Goal: Task Accomplishment & Management: Manage account settings

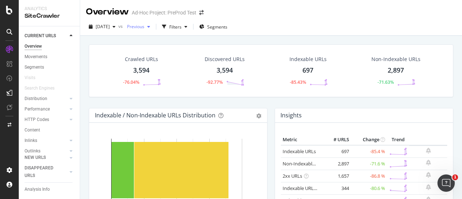
click at [144, 29] on span "Previous" at bounding box center [134, 26] width 20 height 6
click at [110, 28] on span "[DATE]" at bounding box center [103, 26] width 14 height 6
click at [144, 23] on span "Previous" at bounding box center [134, 26] width 20 height 6
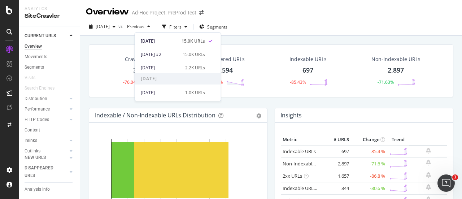
click at [34, 48] on div "Overview" at bounding box center [33, 47] width 17 height 8
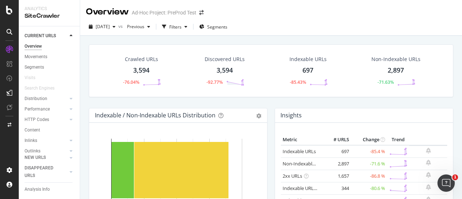
click at [138, 69] on div "3,594" at bounding box center [141, 70] width 16 height 9
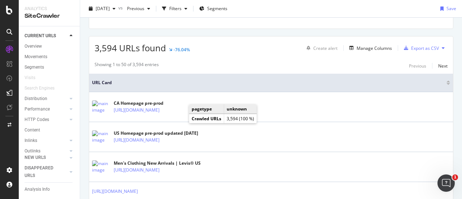
scroll to position [253, 0]
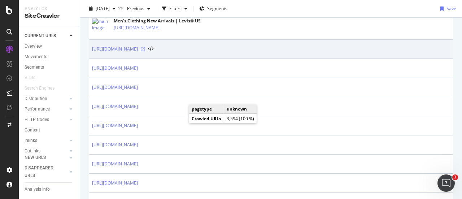
click at [145, 48] on icon at bounding box center [143, 49] width 4 height 4
click at [371, 54] on td "[URL][DOMAIN_NAME]" at bounding box center [271, 49] width 364 height 19
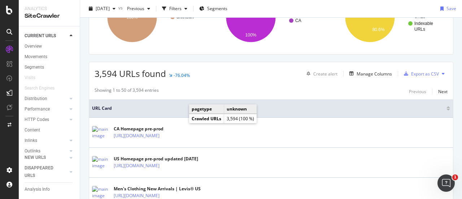
scroll to position [0, 0]
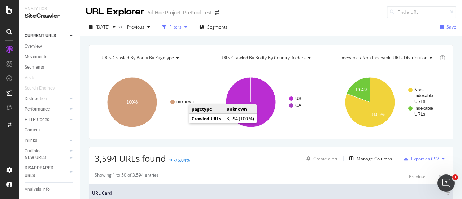
click at [182, 28] on div "Filters" at bounding box center [175, 27] width 12 height 6
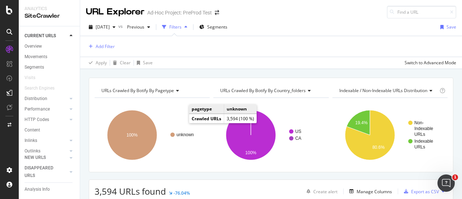
drag, startPoint x: 189, startPoint y: 28, endPoint x: 193, endPoint y: 29, distance: 3.8
click at [182, 28] on div "Filters" at bounding box center [175, 27] width 12 height 6
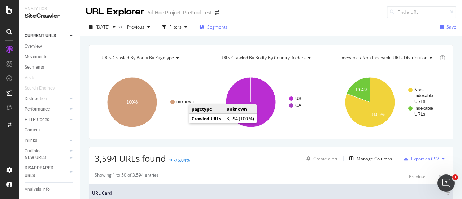
click at [230, 21] on button "Segments" at bounding box center [213, 27] width 34 height 12
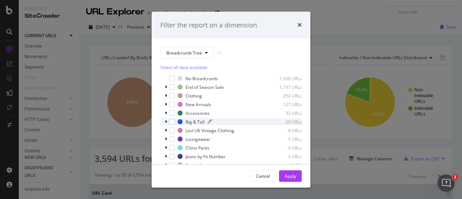
scroll to position [13, 0]
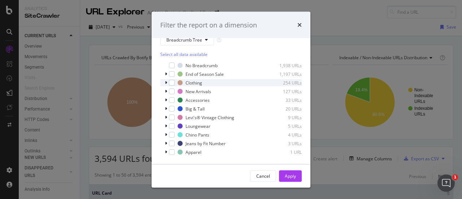
click at [168, 83] on div "modal" at bounding box center [167, 82] width 4 height 7
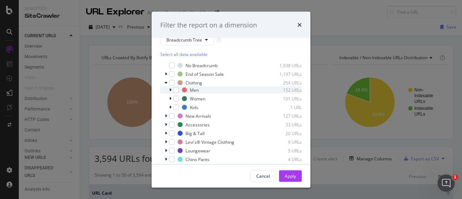
click at [169, 90] on icon "modal" at bounding box center [170, 90] width 2 height 4
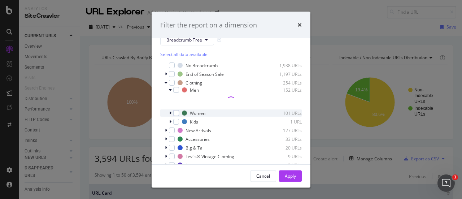
click at [169, 113] on div "modal" at bounding box center [171, 112] width 4 height 7
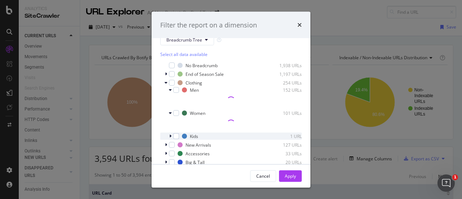
click at [170, 135] on icon "modal" at bounding box center [170, 136] width 2 height 4
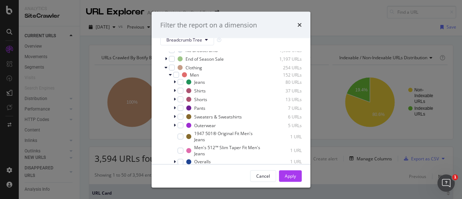
scroll to position [0, 0]
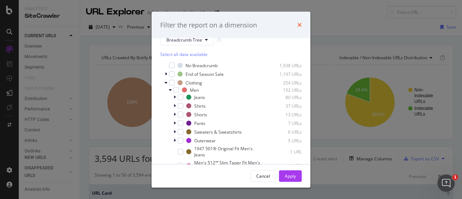
click at [298, 26] on icon "times" at bounding box center [300, 25] width 4 height 6
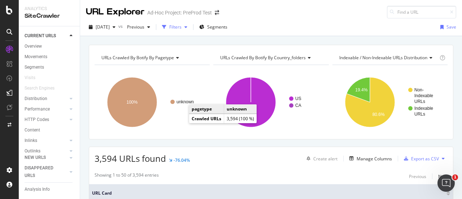
click at [182, 26] on div "Filters" at bounding box center [175, 27] width 12 height 6
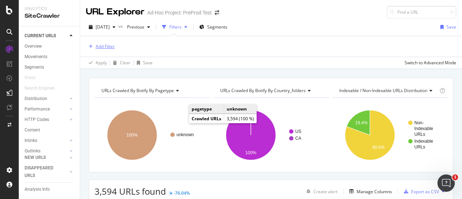
click at [104, 47] on div "Add Filter" at bounding box center [105, 46] width 19 height 6
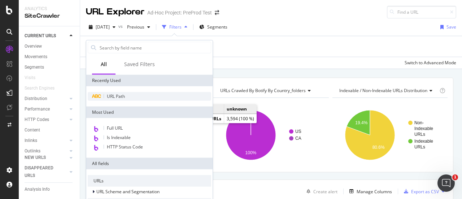
click at [118, 94] on span "URL Path" at bounding box center [116, 96] width 18 height 6
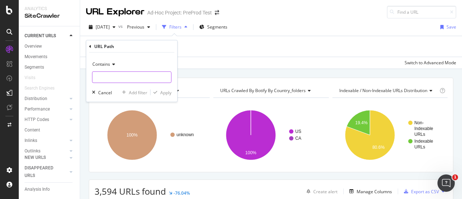
click at [116, 78] on input "text" at bounding box center [131, 78] width 79 height 12
type input "clothing/"
click at [166, 90] on div "Apply" at bounding box center [165, 92] width 11 height 6
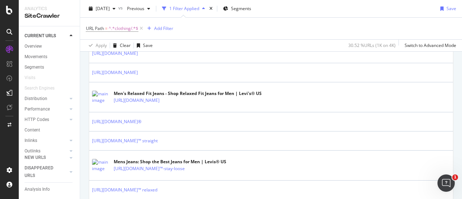
scroll to position [289, 0]
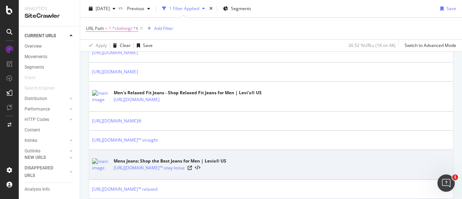
drag, startPoint x: 192, startPoint y: 158, endPoint x: 212, endPoint y: 159, distance: 19.9
click at [193, 159] on div "Mens Jeans: Shop the Best Jeans for Men | Levis® US" at bounding box center [170, 161] width 113 height 7
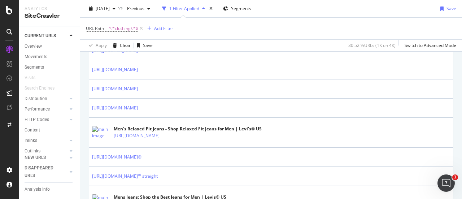
scroll to position [0, 0]
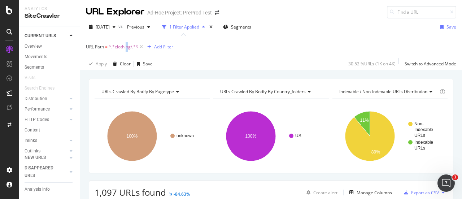
click at [127, 49] on span "^.*clothing/.*$" at bounding box center [124, 47] width 30 height 10
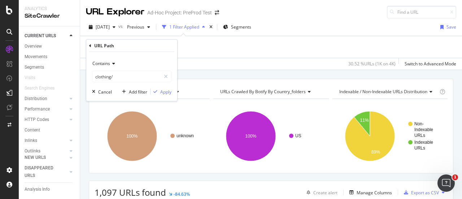
click at [108, 66] on div "Contains" at bounding box center [131, 64] width 79 height 12
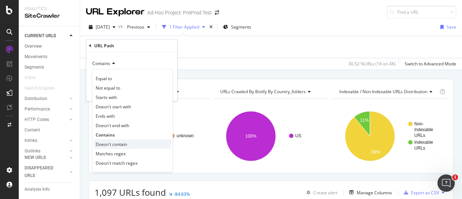
click at [129, 143] on div "Doesn't contain" at bounding box center [132, 143] width 77 height 9
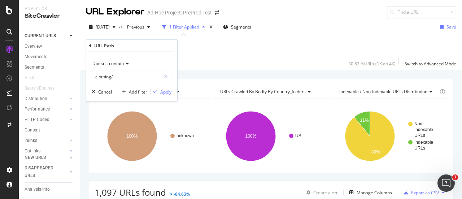
click at [165, 94] on div "Apply" at bounding box center [165, 91] width 11 height 6
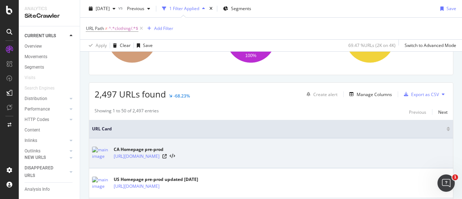
scroll to position [108, 0]
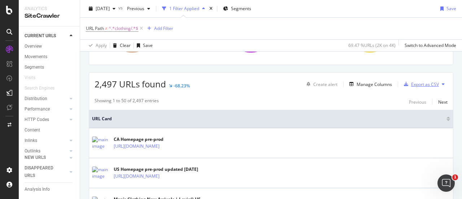
click at [426, 83] on div "Export as CSV" at bounding box center [425, 84] width 28 height 6
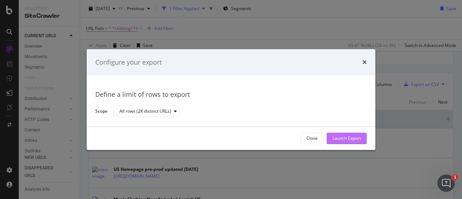
click at [355, 134] on div "Launch Export" at bounding box center [347, 138] width 29 height 11
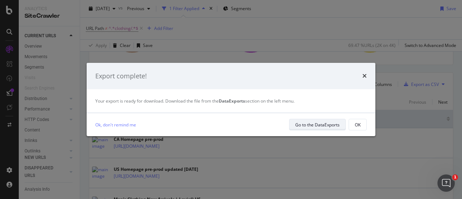
click at [309, 126] on div "Go to the DataExports" at bounding box center [317, 125] width 44 height 6
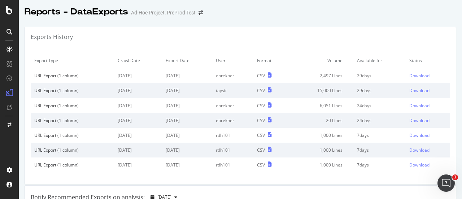
click at [177, 76] on td "[DATE]" at bounding box center [187, 75] width 50 height 15
click at [327, 92] on td "15,000 Lines" at bounding box center [321, 90] width 64 height 15
click at [323, 87] on td "15,000 Lines" at bounding box center [321, 90] width 64 height 15
click at [411, 76] on div "Download" at bounding box center [420, 76] width 20 height 6
click at [324, 92] on td "15,000 Lines" at bounding box center [321, 90] width 64 height 15
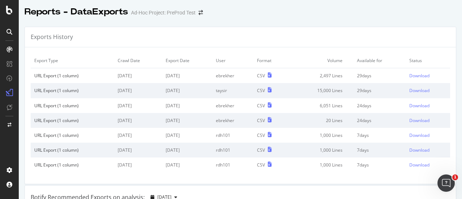
click at [173, 76] on td "[DATE]" at bounding box center [187, 75] width 50 height 15
click at [8, 8] on icon at bounding box center [9, 10] width 7 height 9
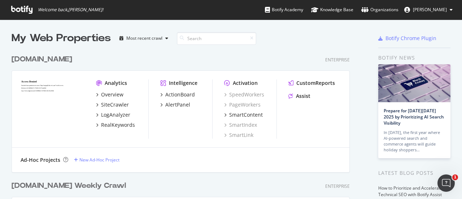
scroll to position [194, 451]
click at [98, 103] on icon "grid" at bounding box center [97, 105] width 2 height 4
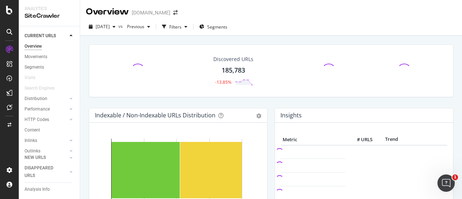
click at [149, 16] on div "[DOMAIN_NAME]" at bounding box center [151, 12] width 39 height 7
click at [9, 123] on icon at bounding box center [10, 125] width 4 height 4
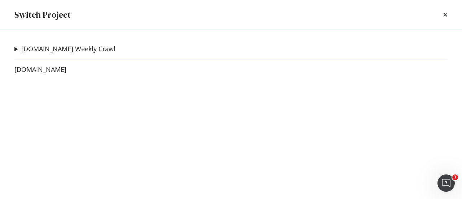
click at [17, 47] on summary "[DOMAIN_NAME] Weekly Crawl" at bounding box center [64, 48] width 101 height 9
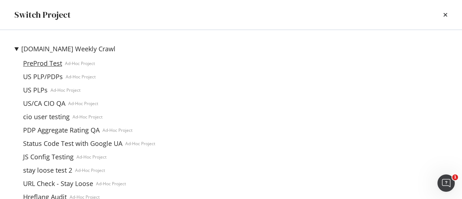
click at [46, 63] on link "PreProd Test" at bounding box center [42, 64] width 45 height 8
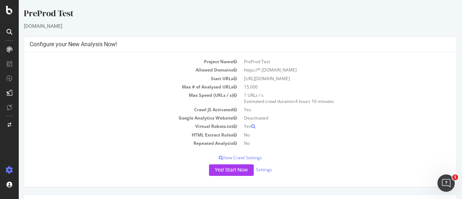
click at [76, 46] on h4 "Configure your New Analysis Now!" at bounding box center [241, 44] width 422 height 7
click at [13, 123] on div at bounding box center [9, 125] width 17 height 12
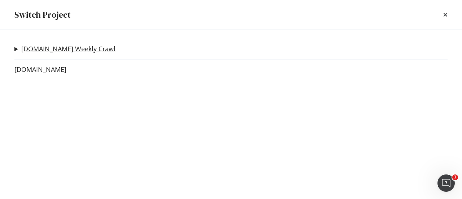
click at [31, 45] on link "[DOMAIN_NAME] Weekly Crawl" at bounding box center [68, 49] width 94 height 8
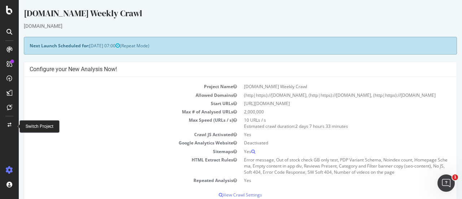
click at [8, 125] on icon at bounding box center [10, 125] width 4 height 4
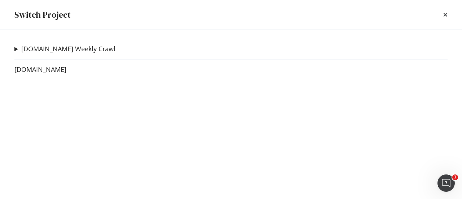
click at [16, 48] on summary "[DOMAIN_NAME] Weekly Crawl" at bounding box center [64, 48] width 101 height 9
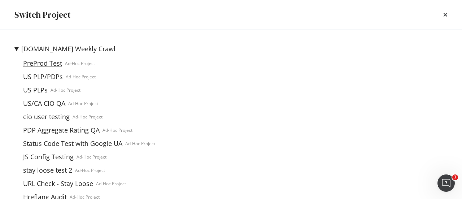
click at [46, 61] on link "PreProd Test" at bounding box center [42, 64] width 45 height 8
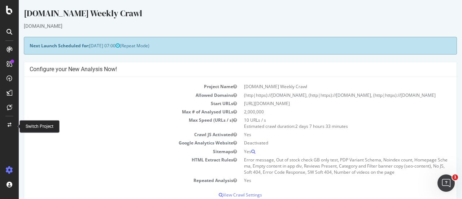
click at [37, 128] on div "Switch Project" at bounding box center [40, 127] width 28 height 6
click at [11, 124] on div at bounding box center [9, 125] width 17 height 12
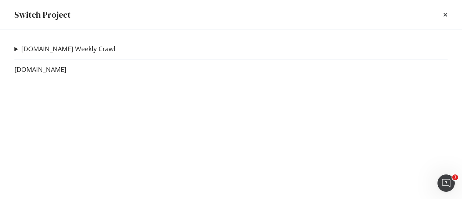
click at [17, 48] on summary "[DOMAIN_NAME] Weekly Crawl" at bounding box center [64, 48] width 101 height 9
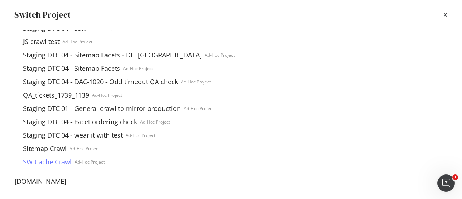
scroll to position [330, 0]
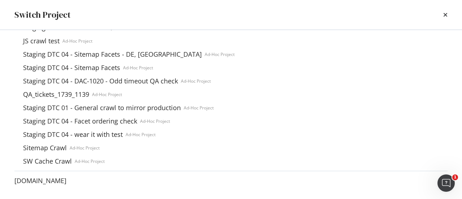
click at [10, 181] on div "[DOMAIN_NAME] Weekly Crawl PreProd Test Ad-Hoc Project US PLP/PDPs Ad-Hoc Proje…" at bounding box center [231, 114] width 462 height 169
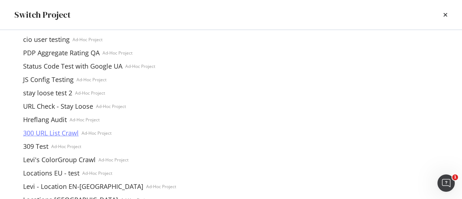
scroll to position [0, 0]
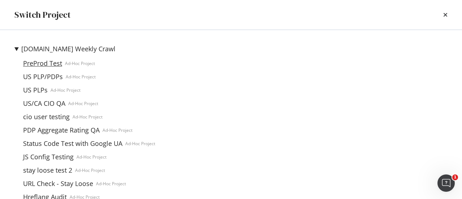
click at [41, 64] on link "PreProd Test" at bounding box center [42, 64] width 45 height 8
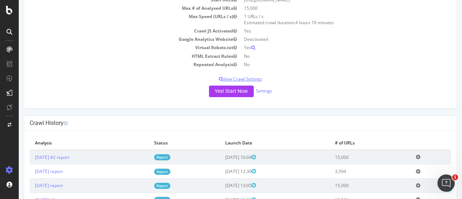
scroll to position [72, 0]
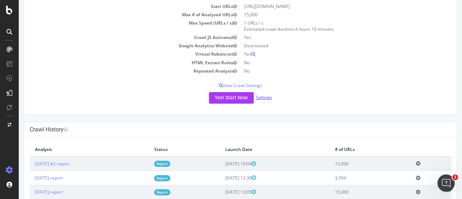
click at [265, 96] on link "Settings" at bounding box center [264, 97] width 16 height 6
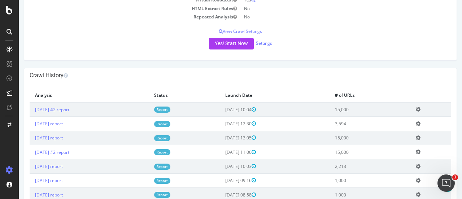
scroll to position [148, 0]
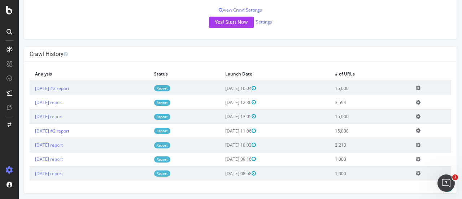
click at [420, 101] on icon at bounding box center [418, 102] width 5 height 5
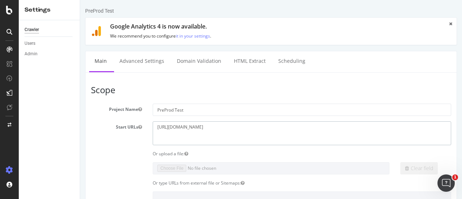
drag, startPoint x: 218, startPoint y: 126, endPoint x: 296, endPoint y: 127, distance: 78.0
click at [296, 127] on textarea "[URL][DOMAIN_NAME]" at bounding box center [302, 132] width 299 height 23
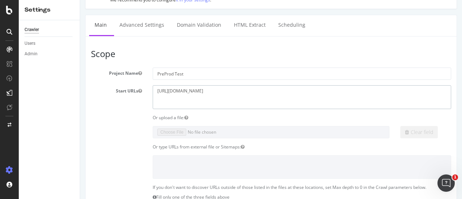
scroll to position [36, 0]
type textarea "[URL][DOMAIN_NAME]"
click at [214, 71] on input "PreProd Test" at bounding box center [302, 74] width 299 height 12
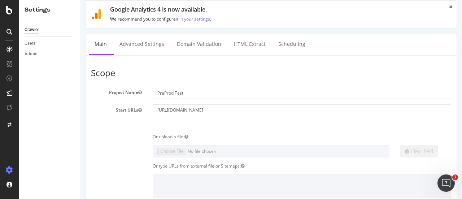
scroll to position [0, 0]
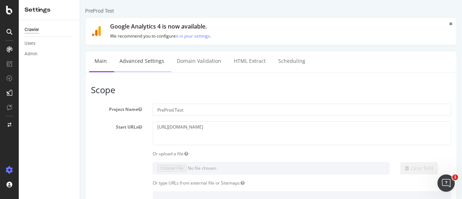
click at [130, 64] on link "Advanced Settings" at bounding box center [142, 61] width 56 height 20
click at [139, 57] on link "Advanced Settings" at bounding box center [142, 61] width 56 height 20
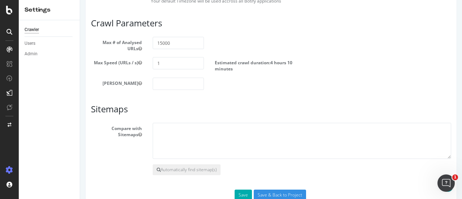
scroll to position [420, 0]
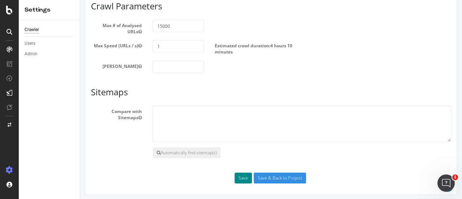
click at [241, 177] on button "Save" at bounding box center [243, 178] width 17 height 11
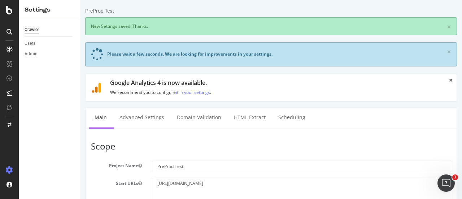
scroll to position [0, 0]
click at [140, 114] on link "Advanced Settings" at bounding box center [142, 118] width 56 height 20
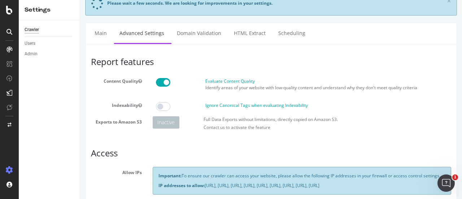
scroll to position [72, 0]
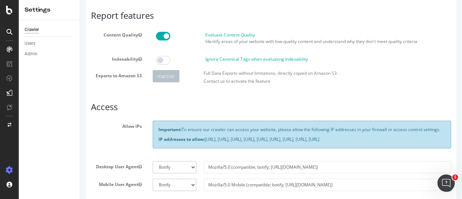
click at [162, 37] on span at bounding box center [163, 36] width 14 height 9
click at [228, 73] on label "Full Data Exports without limitations, directly copied on Amazon S3." at bounding box center [271, 73] width 134 height 6
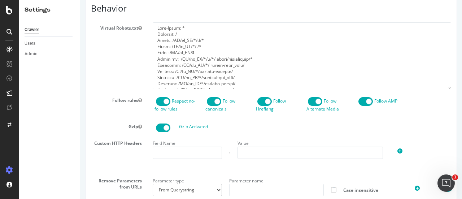
scroll to position [325, 0]
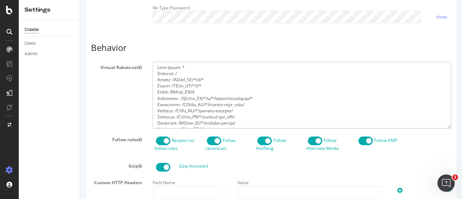
click at [196, 96] on textarea at bounding box center [302, 95] width 299 height 67
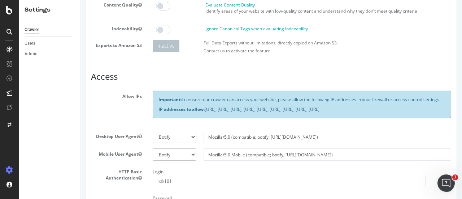
scroll to position [361, 0]
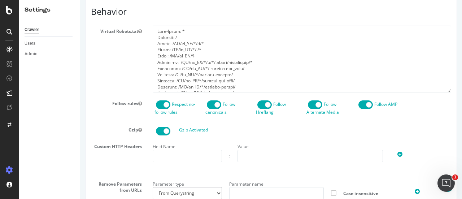
click at [124, 34] on label "Virtual Robots.txt" at bounding box center [117, 30] width 62 height 9
click at [138, 34] on button "Virtual Robots.txt" at bounding box center [140, 31] width 4 height 6
drag, startPoint x: 125, startPoint y: 45, endPoint x: 125, endPoint y: 50, distance: 4.7
click at [125, 34] on label "Virtual Robots.txt" at bounding box center [117, 30] width 62 height 9
click at [138, 34] on button "Virtual Robots.txt" at bounding box center [140, 31] width 4 height 6
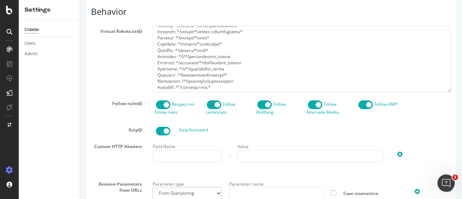
scroll to position [372, 0]
click at [197, 80] on textarea at bounding box center [302, 59] width 299 height 67
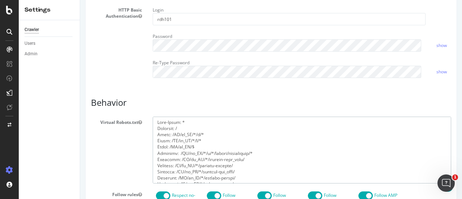
scroll to position [325, 0]
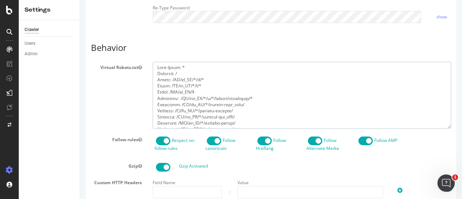
drag, startPoint x: 172, startPoint y: 91, endPoint x: 177, endPoint y: 91, distance: 5.1
click at [177, 91] on textarea at bounding box center [302, 95] width 299 height 67
drag, startPoint x: 158, startPoint y: 97, endPoint x: 151, endPoint y: 98, distance: 7.2
click at [151, 98] on div at bounding box center [301, 95] width 309 height 67
drag, startPoint x: 178, startPoint y: 105, endPoint x: 146, endPoint y: 103, distance: 32.2
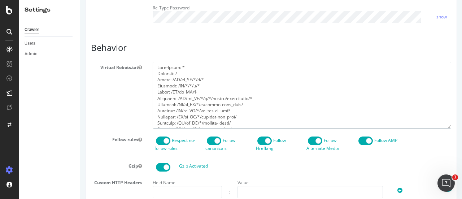
click at [147, 103] on div at bounding box center [301, 95] width 309 height 67
click at [204, 106] on textarea at bounding box center [302, 95] width 299 height 67
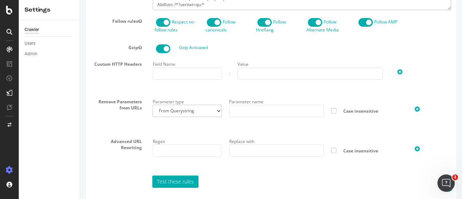
scroll to position [486, 0]
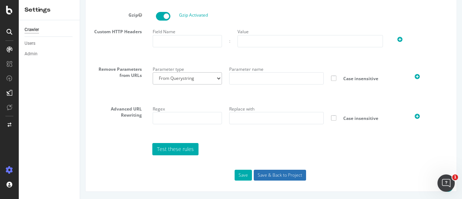
type textarea "User-Agent: * Disallow: / Allow: /[GEOGRAPHIC_DATA]/en_CA/*/c/* Disallow: /CA/*…"
click at [285, 176] on input "Save & Back to Project" at bounding box center [280, 175] width 52 height 11
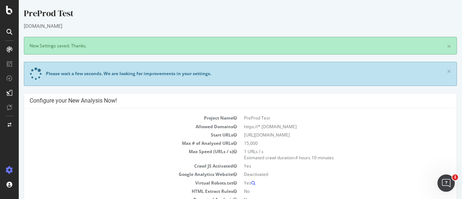
scroll to position [72, 0]
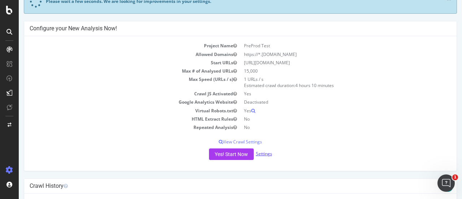
click at [256, 153] on link "Settings" at bounding box center [264, 154] width 16 height 6
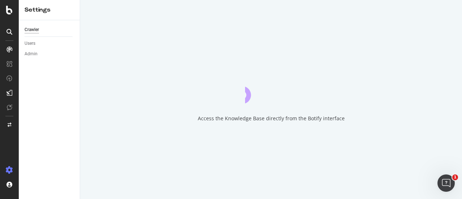
click at [139, 26] on div "Access the Knowledge Base directly from the Botify interface" at bounding box center [271, 99] width 382 height 199
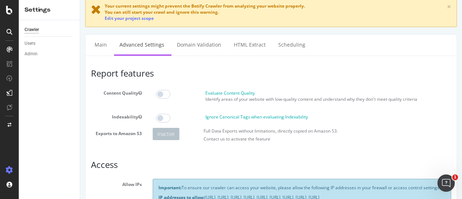
scroll to position [36, 0]
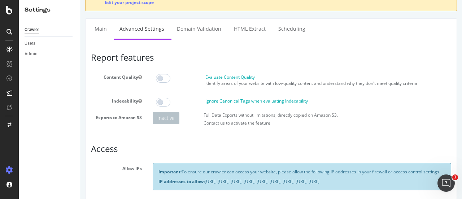
click at [252, 119] on div "Full Data Exports without limitations, directly copied on Amazon S3. Contact us…" at bounding box center [327, 121] width 255 height 18
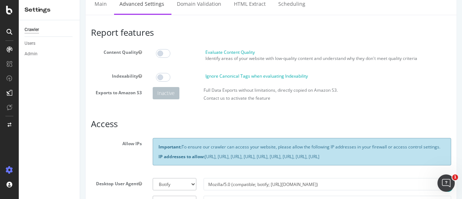
scroll to position [0, 0]
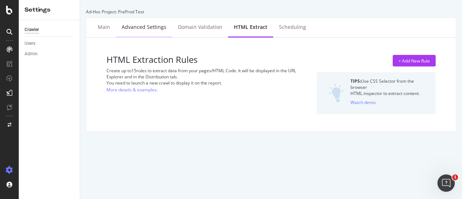
click at [130, 31] on div "Advanced Settings" at bounding box center [144, 26] width 45 height 7
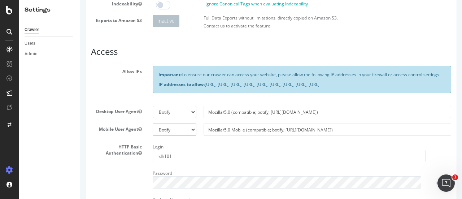
scroll to position [36, 0]
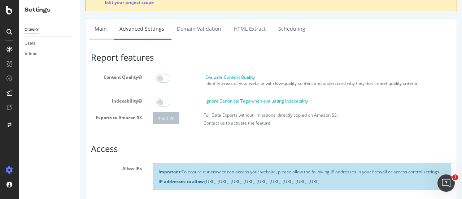
click at [106, 29] on link "Main" at bounding box center [100, 29] width 23 height 20
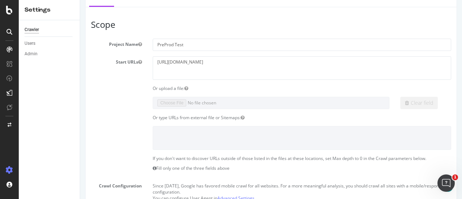
scroll to position [144, 0]
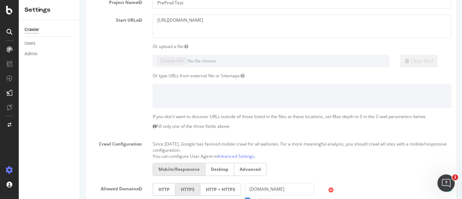
click at [299, 73] on div "Or type URLs from external file or Sitemaps:" at bounding box center [301, 76] width 309 height 6
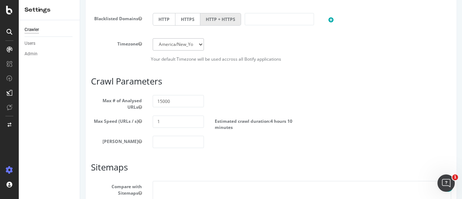
scroll to position [397, 0]
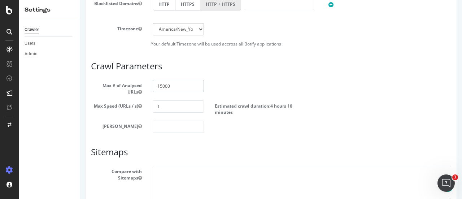
drag, startPoint x: 160, startPoint y: 85, endPoint x: 151, endPoint y: 83, distance: 9.6
click at [151, 83] on div "15000" at bounding box center [178, 86] width 62 height 12
type input "10000"
drag, startPoint x: 157, startPoint y: 104, endPoint x: 152, endPoint y: 104, distance: 5.8
click at [153, 104] on input "1" at bounding box center [178, 106] width 51 height 12
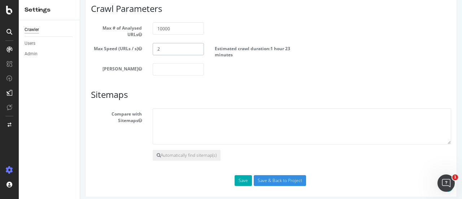
scroll to position [457, 0]
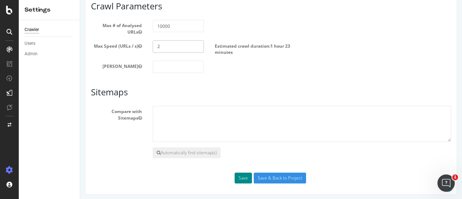
type input "2"
click at [241, 173] on button "Save" at bounding box center [243, 178] width 17 height 11
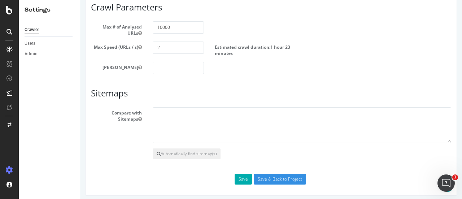
scroll to position [482, 0]
drag, startPoint x: 170, startPoint y: 46, endPoint x: 152, endPoint y: 42, distance: 18.6
click at [153, 43] on input "2" at bounding box center [178, 47] width 51 height 12
type input "1"
click at [239, 174] on button "Save" at bounding box center [243, 178] width 17 height 11
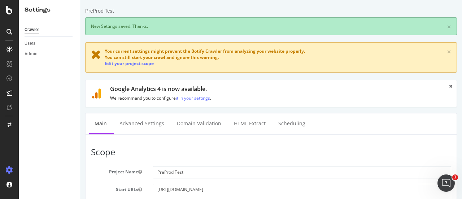
scroll to position [0, 0]
click at [134, 62] on link "Edit your project scope" at bounding box center [129, 63] width 49 height 6
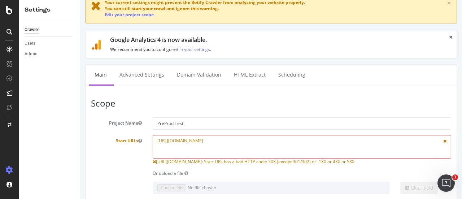
scroll to position [72, 0]
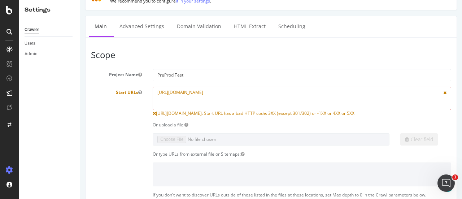
click at [233, 91] on textarea "[URL][DOMAIN_NAME]" at bounding box center [302, 98] width 299 height 23
click at [228, 88] on textarea "[URL][DOMAIN_NAME]" at bounding box center [302, 98] width 299 height 23
click at [244, 94] on textarea "[URL][DOMAIN_NAME]" at bounding box center [302, 98] width 299 height 23
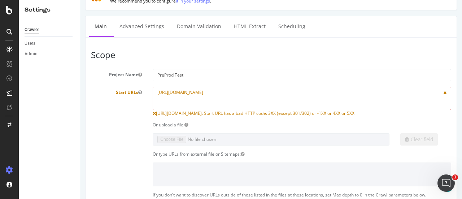
click at [243, 93] on textarea "[URL][DOMAIN_NAME]" at bounding box center [302, 98] width 299 height 23
click at [247, 90] on textarea "[URL][DOMAIN_NAME]" at bounding box center [302, 98] width 299 height 23
paste textarea "[URL][DOMAIN_NAME]"
drag, startPoint x: 232, startPoint y: 96, endPoint x: 237, endPoint y: 97, distance: 5.2
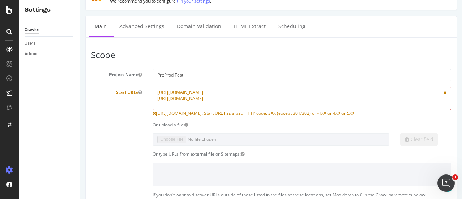
click at [237, 97] on textarea "[URL][DOMAIN_NAME]" at bounding box center [302, 98] width 299 height 23
type textarea "[URL][DOMAIN_NAME] [URL][DOMAIN_NAME]"
click at [266, 98] on textarea "[URL][DOMAIN_NAME]" at bounding box center [302, 98] width 299 height 23
click at [261, 122] on div "Or upload a file:" at bounding box center [301, 125] width 309 height 6
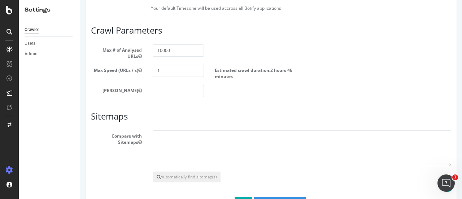
scroll to position [463, 0]
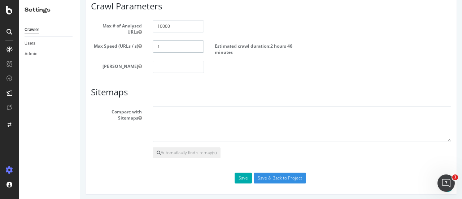
drag, startPoint x: 171, startPoint y: 43, endPoint x: 148, endPoint y: 46, distance: 23.2
click at [149, 46] on div "1" at bounding box center [178, 46] width 62 height 12
type input "2"
click at [242, 173] on button "Save" at bounding box center [243, 178] width 17 height 11
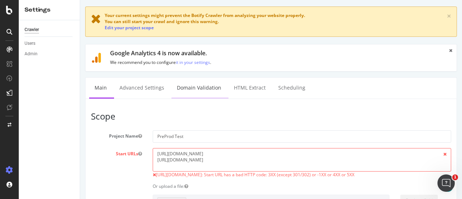
scroll to position [108, 0]
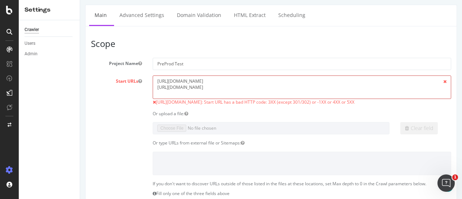
click at [183, 79] on textarea "[URL][DOMAIN_NAME] [URL][DOMAIN_NAME]" at bounding box center [302, 86] width 299 height 23
click at [207, 86] on textarea "[URL][DOMAIN_NAME] [URL][DOMAIN_NAME]" at bounding box center [302, 86] width 299 height 23
click at [255, 79] on textarea "[URL][DOMAIN_NAME] [URL][DOMAIN_NAME]" at bounding box center [302, 86] width 299 height 23
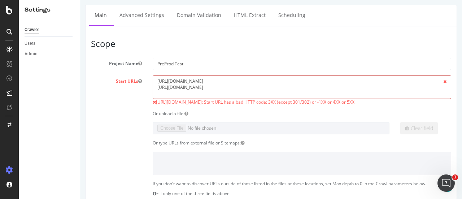
click at [200, 87] on textarea "[URL][DOMAIN_NAME] [URL][DOMAIN_NAME]" at bounding box center [302, 86] width 299 height 23
click at [207, 75] on textarea "[URL][DOMAIN_NAME] [URL][DOMAIN_NAME]" at bounding box center [302, 86] width 299 height 23
click at [205, 87] on textarea "[URL][DOMAIN_NAME] [URL][DOMAIN_NAME]" at bounding box center [302, 86] width 299 height 23
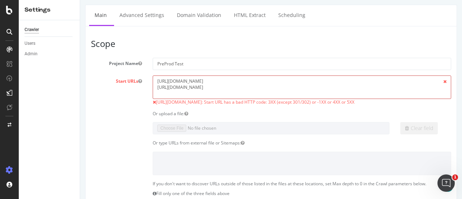
click at [205, 87] on textarea "[URL][DOMAIN_NAME] [URL][DOMAIN_NAME]" at bounding box center [302, 86] width 299 height 23
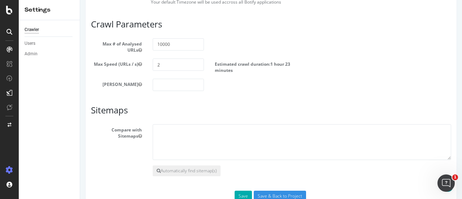
scroll to position [488, 0]
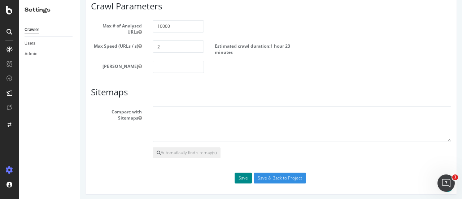
click at [236, 176] on button "Save" at bounding box center [243, 178] width 17 height 11
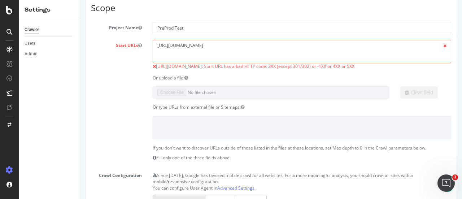
scroll to position [144, 0]
click at [259, 43] on textarea "[URL][DOMAIN_NAME]" at bounding box center [302, 50] width 299 height 23
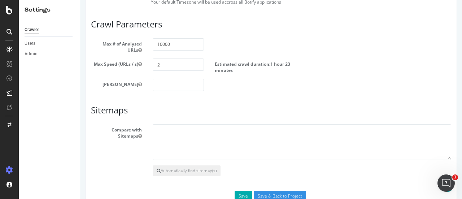
scroll to position [488, 0]
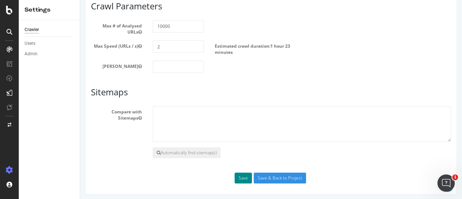
type textarea "[URL][DOMAIN_NAME]"
click at [235, 179] on button "Save" at bounding box center [243, 178] width 17 height 11
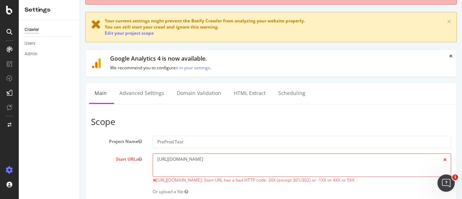
scroll to position [72, 0]
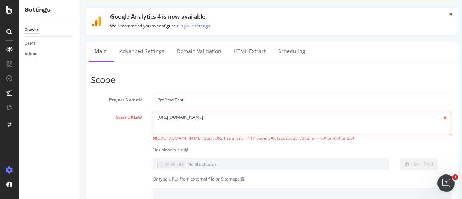
click at [182, 114] on textarea "[URL][DOMAIN_NAME]" at bounding box center [302, 123] width 299 height 23
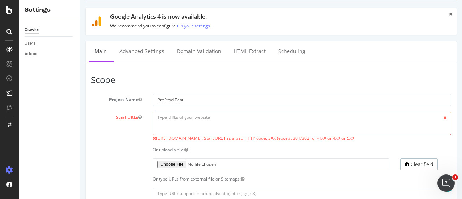
paste textarea "[URL][DOMAIN_NAME]"
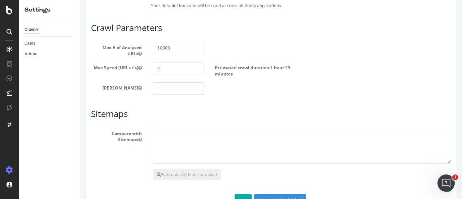
scroll to position [488, 0]
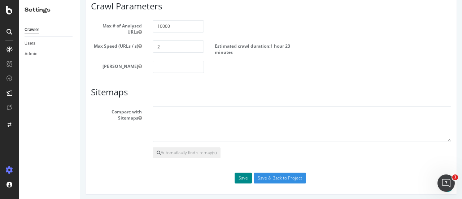
click at [238, 177] on button "Save" at bounding box center [243, 178] width 17 height 11
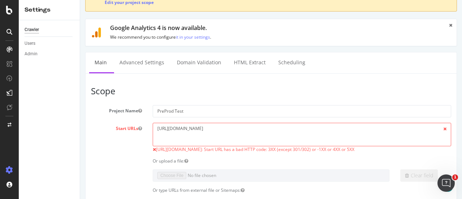
scroll to position [108, 0]
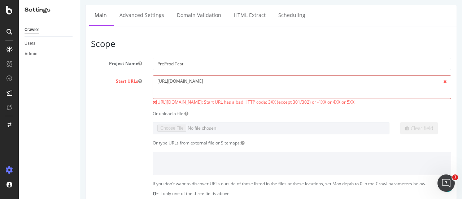
click at [241, 89] on textarea "[URL][DOMAIN_NAME]" at bounding box center [302, 86] width 299 height 23
click at [241, 81] on textarea "[URL][DOMAIN_NAME]" at bounding box center [302, 86] width 299 height 23
click at [79, 109] on div "Crawler Users Admin" at bounding box center [49, 109] width 61 height 179
click at [204, 103] on span "[URL][DOMAIN_NAME]: Start URL has a bad HTTP code: 3XX (except 301/302) or -1XX…" at bounding box center [255, 102] width 199 height 6
click at [249, 111] on div "Or upload a file:" at bounding box center [301, 114] width 309 height 6
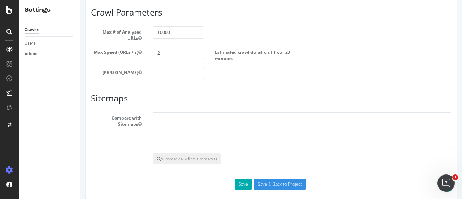
scroll to position [488, 0]
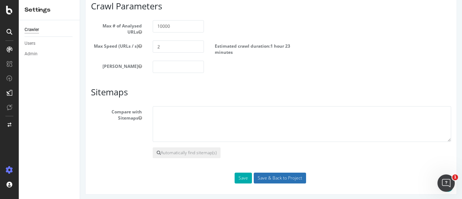
click at [282, 173] on input "Save & Back to Project" at bounding box center [280, 178] width 52 height 11
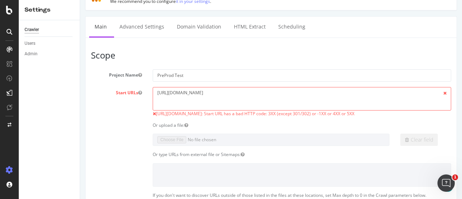
scroll to position [72, 0]
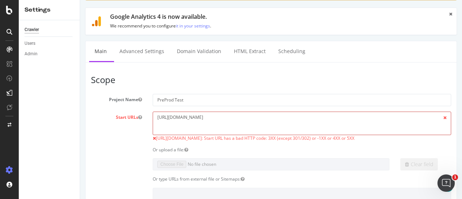
click at [300, 118] on textarea "[URL][DOMAIN_NAME]" at bounding box center [302, 123] width 299 height 23
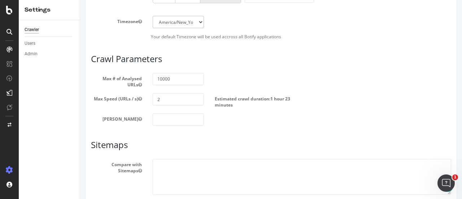
scroll to position [488, 0]
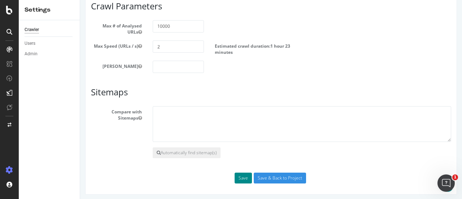
click at [243, 175] on button "Save" at bounding box center [243, 178] width 17 height 11
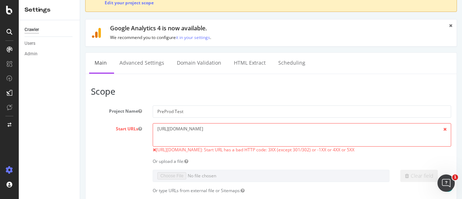
scroll to position [72, 0]
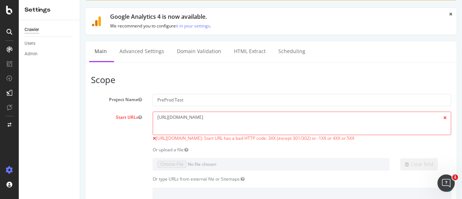
click at [162, 135] on span "[URL][DOMAIN_NAME]: Start URL has a bad HTTP code: 3XX (except 301/302) or -1XX…" at bounding box center [255, 138] width 199 height 6
click at [171, 121] on textarea "[URL][DOMAIN_NAME]" at bounding box center [302, 123] width 299 height 23
click at [171, 117] on textarea "[URL][DOMAIN_NAME]" at bounding box center [302, 123] width 299 height 23
click at [179, 115] on textarea "[URL][DOMAIN_NAME]" at bounding box center [302, 123] width 299 height 23
click at [7, 8] on icon at bounding box center [9, 10] width 7 height 9
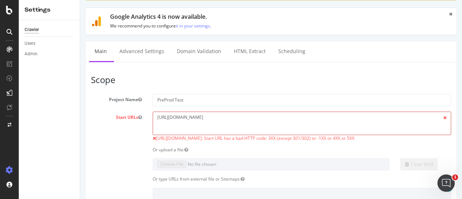
click at [259, 116] on textarea "[URL][DOMAIN_NAME]" at bounding box center [302, 123] width 299 height 23
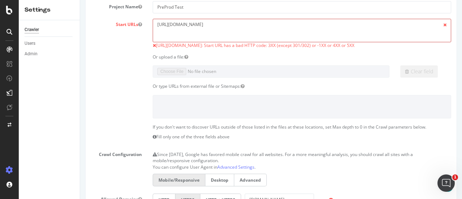
scroll to position [181, 0]
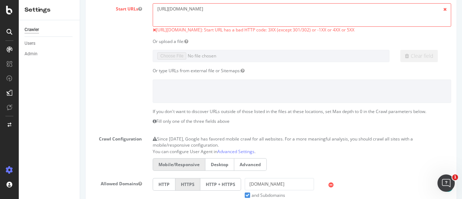
click at [320, 34] on section "Project Name PreProd Test Start URLs [URL][DOMAIN_NAME] [URL][DOMAIN_NAME]: Sta…" at bounding box center [271, 140] width 360 height 309
click at [319, 28] on span "[URL][DOMAIN_NAME]: Start URL has a bad HTTP code: 3XX (except 301/302) or -1XX…" at bounding box center [255, 30] width 199 height 6
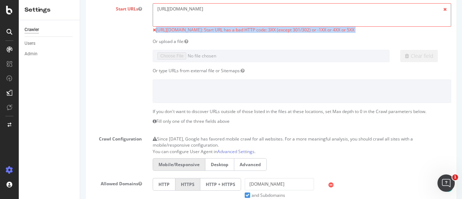
click at [319, 28] on span "[URL][DOMAIN_NAME]: Start URL has a bad HTTP code: 3XX (except 301/302) or -1XX…" at bounding box center [255, 30] width 199 height 6
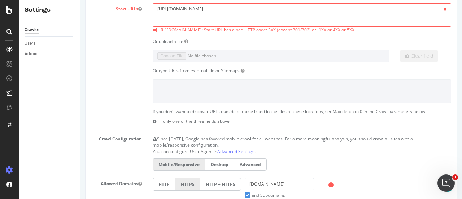
click at [316, 39] on div "Or upload a file:" at bounding box center [301, 41] width 309 height 6
click at [251, 9] on textarea "[URL][DOMAIN_NAME]" at bounding box center [302, 14] width 299 height 23
click at [441, 7] on span at bounding box center [445, 9] width 12 height 12
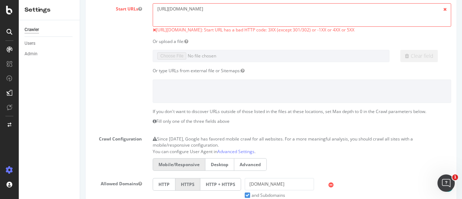
click at [439, 8] on span at bounding box center [445, 9] width 12 height 12
click at [152, 38] on div "Or upload a file:" at bounding box center [301, 41] width 309 height 6
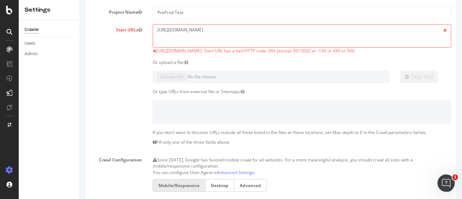
scroll to position [144, 0]
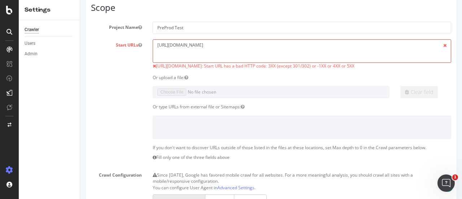
click at [241, 48] on textarea "[URL][DOMAIN_NAME]" at bounding box center [302, 50] width 299 height 23
drag, startPoint x: 224, startPoint y: 44, endPoint x: 282, endPoint y: 58, distance: 60.4
click at [282, 58] on textarea "[URL][DOMAIN_NAME]" at bounding box center [302, 50] width 299 height 23
click at [302, 75] on div "Or upload a file:" at bounding box center [301, 77] width 309 height 6
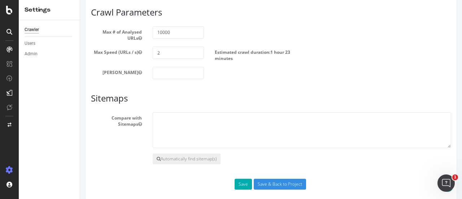
scroll to position [488, 0]
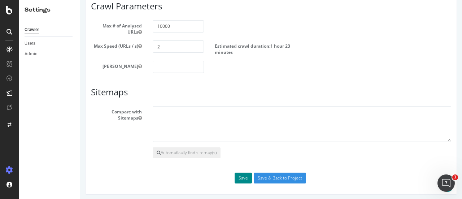
click at [243, 174] on button "Save" at bounding box center [243, 178] width 17 height 11
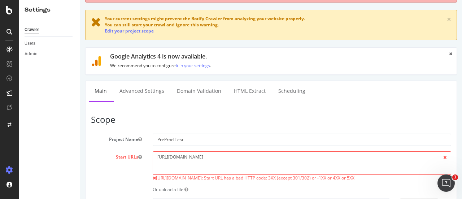
scroll to position [36, 0]
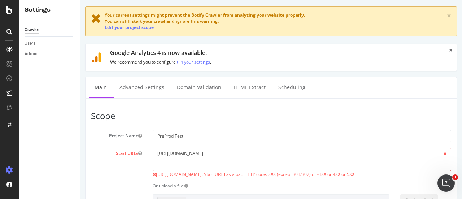
click at [231, 160] on textarea "[URL][DOMAIN_NAME]" at bounding box center [302, 159] width 299 height 23
click at [228, 151] on textarea "[URL][DOMAIN_NAME]" at bounding box center [302, 159] width 299 height 23
drag, startPoint x: 171, startPoint y: 153, endPoint x: 142, endPoint y: 148, distance: 29.2
click at [142, 148] on div "Start URLs [URL][DOMAIN_NAME] [URL][DOMAIN_NAME]: Start URL has a bad HTTP code…" at bounding box center [271, 163] width 371 height 30
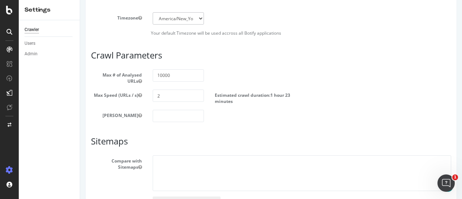
scroll to position [488, 0]
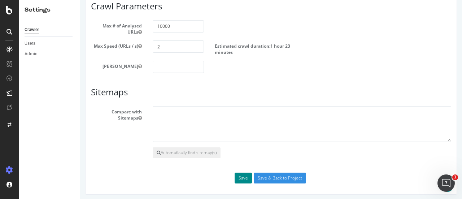
click at [235, 177] on button "Save" at bounding box center [243, 178] width 17 height 11
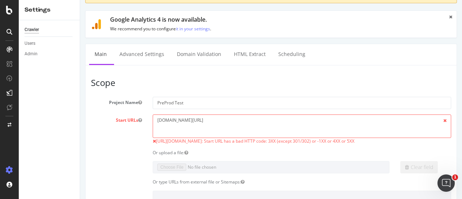
scroll to position [72, 0]
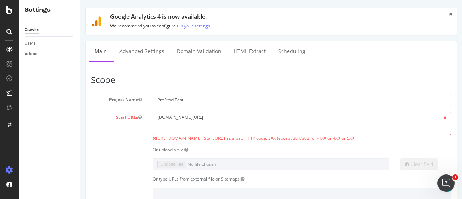
click at [210, 117] on textarea "[DOMAIN_NAME][URL]" at bounding box center [302, 123] width 299 height 23
paste textarea "[URL][DOMAIN_NAME]"
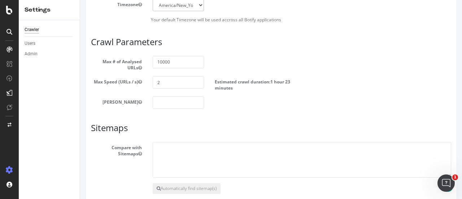
scroll to position [488, 0]
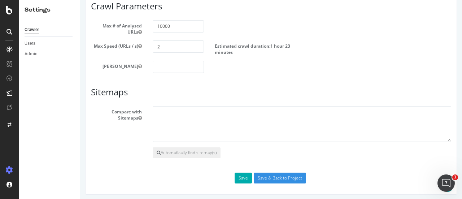
type textarea "[URL][DOMAIN_NAME]"
click at [242, 177] on button "Save" at bounding box center [243, 178] width 17 height 11
drag, startPoint x: 157, startPoint y: 43, endPoint x: 146, endPoint y: 44, distance: 11.6
click at [146, 44] on div "Max Speed (URLs / s) 2 Estimated crawl duration: 1 hour 23 minutes" at bounding box center [271, 47] width 371 height 15
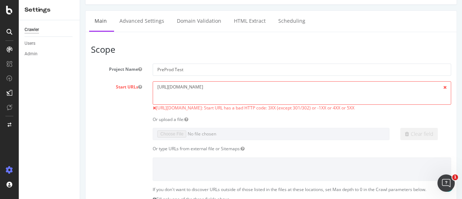
scroll to position [108, 0]
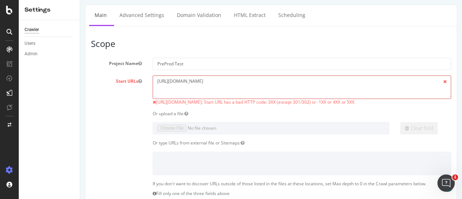
click at [242, 83] on textarea "[URL][DOMAIN_NAME]" at bounding box center [302, 86] width 299 height 23
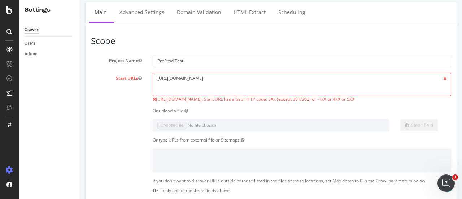
scroll to position [72, 0]
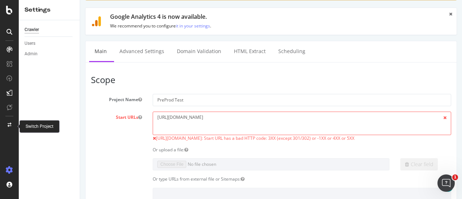
click at [30, 126] on div "Switch Project" at bounding box center [40, 127] width 28 height 6
click at [9, 126] on icon at bounding box center [10, 125] width 4 height 4
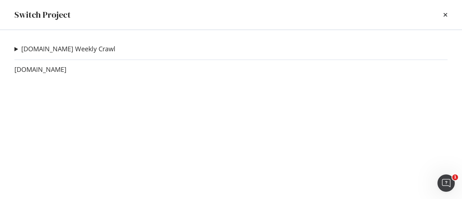
click at [13, 49] on div "[DOMAIN_NAME] Weekly Crawl PreProd Test Ad-Hoc Project US PLP/PDPs Ad-Hoc Proje…" at bounding box center [231, 114] width 462 height 169
click at [19, 48] on summary "[DOMAIN_NAME] Weekly Crawl" at bounding box center [64, 48] width 101 height 9
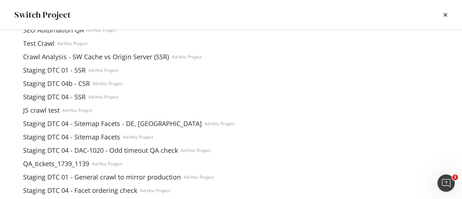
scroll to position [258, 0]
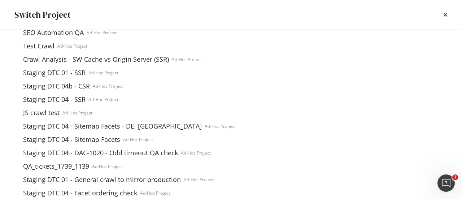
click at [44, 126] on link "Staging DTC 04 - Sitemap Facets - DE, [GEOGRAPHIC_DATA]" at bounding box center [112, 126] width 185 height 8
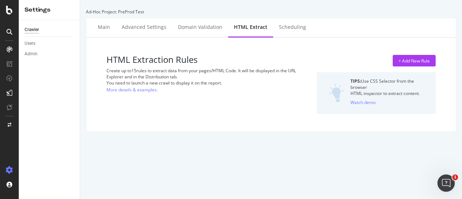
click at [206, 17] on div "Ad-Hoc Project: PreProd Test Main Advanced Settings Domain Validation HTML Extr…" at bounding box center [271, 99] width 382 height 199
click at [205, 25] on div "Domain Validation" at bounding box center [200, 26] width 44 height 7
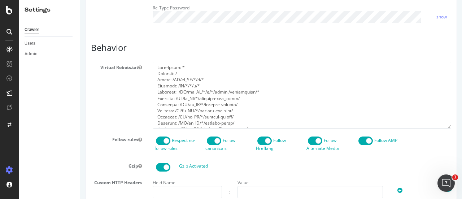
scroll to position [36, 0]
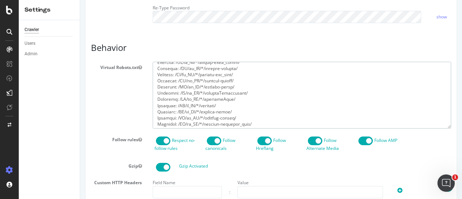
click at [251, 87] on textarea at bounding box center [302, 95] width 299 height 67
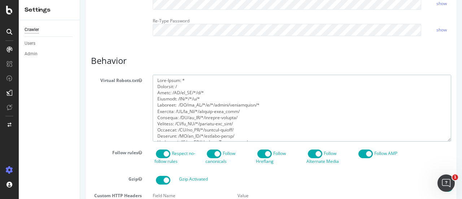
scroll to position [325, 0]
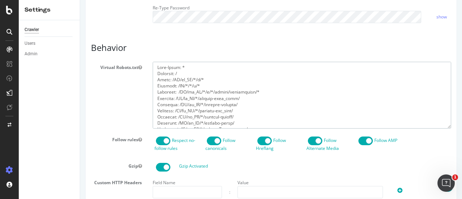
click at [205, 94] on textarea at bounding box center [302, 95] width 299 height 67
drag, startPoint x: 208, startPoint y: 92, endPoint x: 143, endPoint y: 93, distance: 65.4
click at [143, 93] on div "Virtual Robots.txt" at bounding box center [271, 95] width 371 height 67
click at [189, 99] on textarea at bounding box center [302, 95] width 299 height 67
drag, startPoint x: 204, startPoint y: 98, endPoint x: 137, endPoint y: 95, distance: 66.9
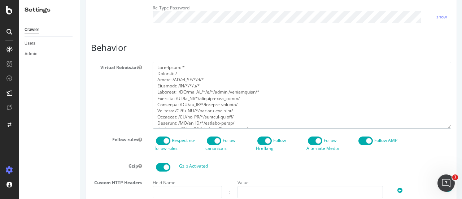
click at [137, 95] on div "Virtual Robots.txt" at bounding box center [271, 95] width 371 height 67
type textarea "User-Agent: * Disallow: / Allow: /[GEOGRAPHIC_DATA]/en_CA/*/c/* Disallow: /[GEO…"
click at [139, 96] on div "Virtual Robots.txt" at bounding box center [271, 95] width 371 height 67
drag, startPoint x: 217, startPoint y: 89, endPoint x: 195, endPoint y: 92, distance: 22.2
click at [195, 92] on textarea at bounding box center [302, 95] width 299 height 67
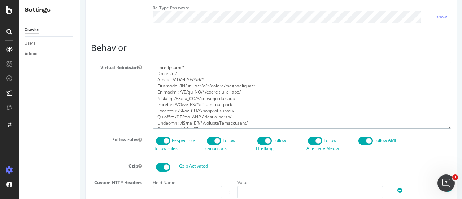
click at [195, 92] on textarea at bounding box center [302, 95] width 299 height 67
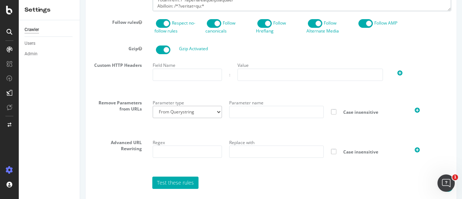
scroll to position [486, 0]
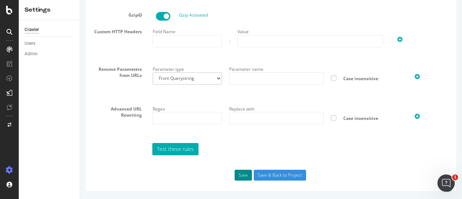
click at [241, 175] on button "Save" at bounding box center [243, 175] width 17 height 11
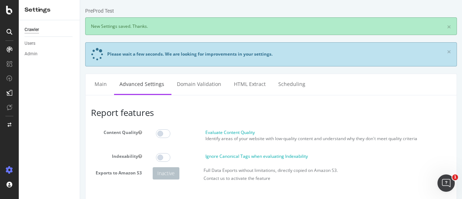
scroll to position [0, 0]
click at [96, 82] on link "Main" at bounding box center [100, 84] width 23 height 20
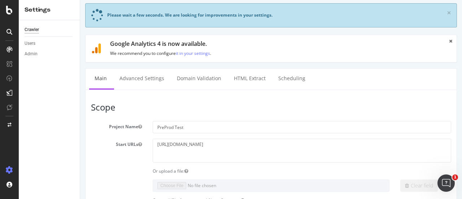
scroll to position [36, 0]
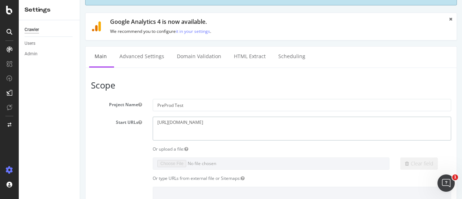
click at [235, 122] on textarea "[URL][DOMAIN_NAME]" at bounding box center [302, 128] width 299 height 23
paste textarea "en_CA/clothing/"
click at [241, 122] on textarea "[URL][DOMAIN_NAME]" at bounding box center [302, 128] width 299 height 23
type textarea "[URL][DOMAIN_NAME]"
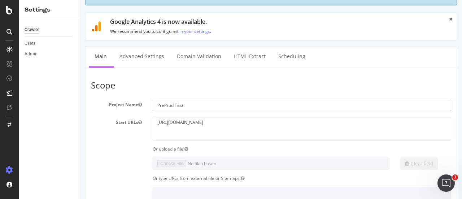
click at [237, 103] on input "PreProd Test" at bounding box center [302, 105] width 299 height 12
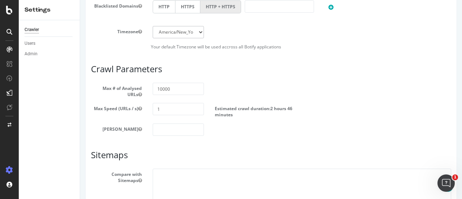
scroll to position [451, 0]
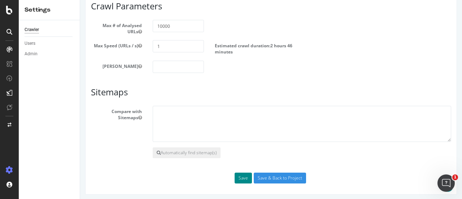
click at [240, 173] on button "Save" at bounding box center [243, 178] width 17 height 11
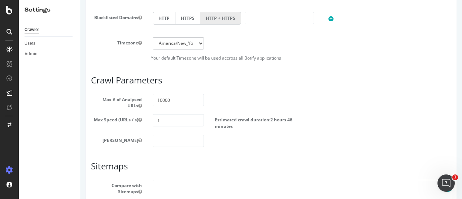
scroll to position [507, 0]
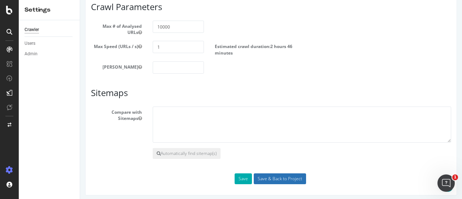
click at [293, 179] on input "Save & Back to Project" at bounding box center [280, 178] width 52 height 11
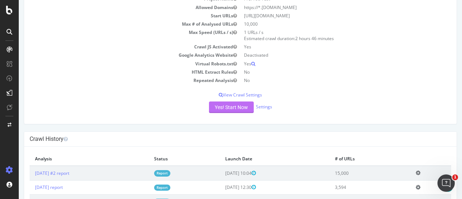
scroll to position [108, 0]
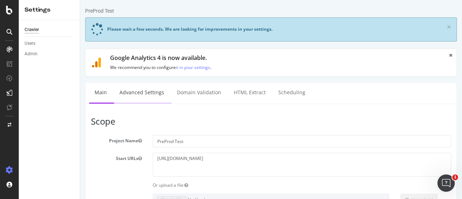
click at [151, 86] on link "Advanced Settings" at bounding box center [142, 93] width 56 height 20
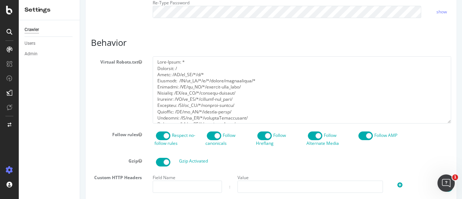
scroll to position [325, 0]
click at [181, 81] on textarea at bounding box center [302, 89] width 299 height 67
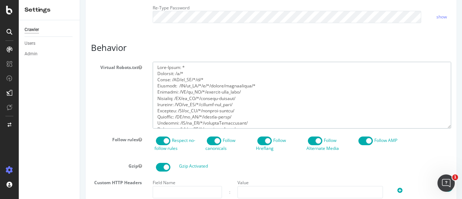
scroll to position [331, 0]
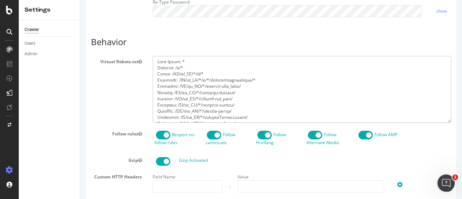
click at [181, 81] on textarea at bounding box center [302, 89] width 299 height 67
click at [189, 79] on textarea at bounding box center [302, 89] width 299 height 67
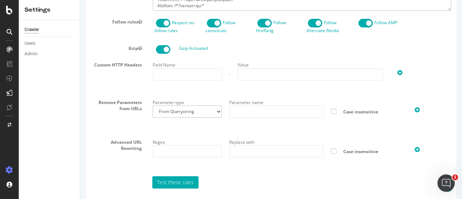
scroll to position [486, 0]
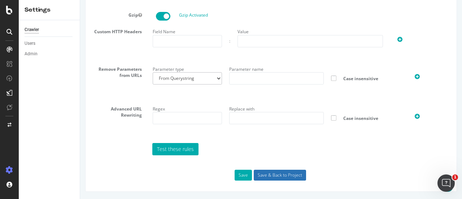
type textarea "User-Agent: * Disallow: /p/* Allow: /[GEOGRAPHIC_DATA]/en_CA/*/c/* Disallow: /[…"
click at [261, 176] on input "Save & Back to Project" at bounding box center [280, 175] width 52 height 11
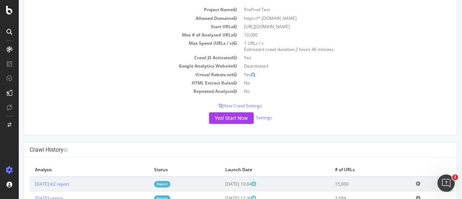
scroll to position [131, 0]
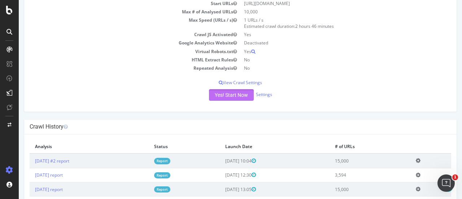
click at [216, 95] on button "Yes! Start Now" at bounding box center [231, 95] width 45 height 12
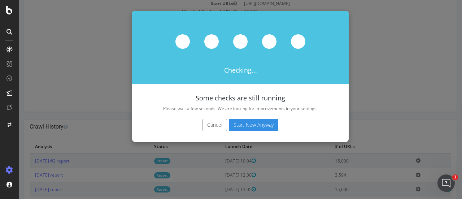
click at [210, 122] on button "Cancel" at bounding box center [215, 125] width 25 height 12
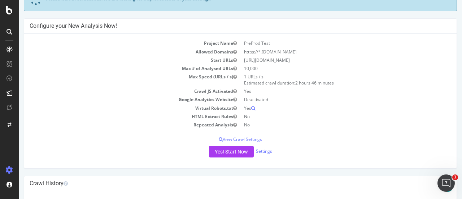
scroll to position [23, 0]
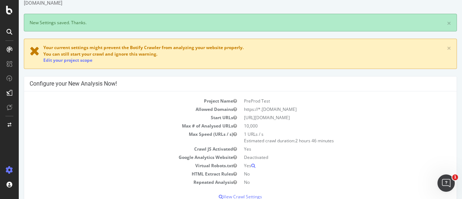
click at [191, 49] on span "Your current settings might prevent the Botify Crawler from analyzing your webs…" at bounding box center [143, 47] width 200 height 6
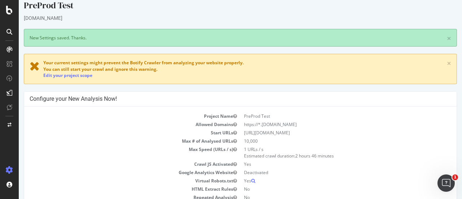
scroll to position [0, 0]
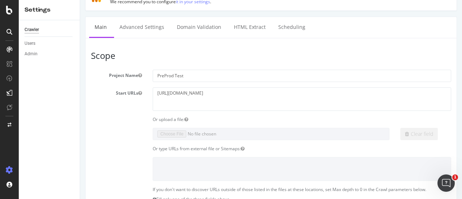
scroll to position [72, 0]
click at [147, 27] on link "Advanced Settings" at bounding box center [142, 26] width 56 height 20
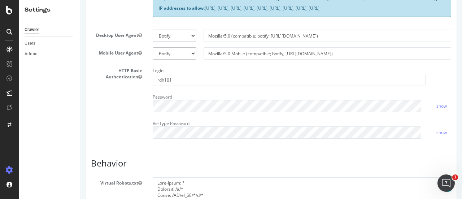
scroll to position [289, 0]
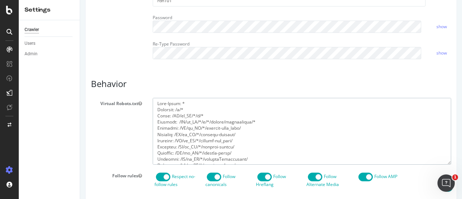
click at [186, 120] on textarea at bounding box center [302, 131] width 299 height 67
click at [176, 122] on textarea at bounding box center [302, 131] width 299 height 67
click at [175, 121] on textarea at bounding box center [302, 131] width 299 height 67
click at [192, 127] on textarea at bounding box center [302, 131] width 299 height 67
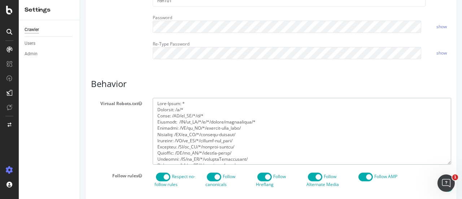
click at [192, 127] on textarea at bounding box center [302, 131] width 299 height 67
click at [171, 117] on textarea at bounding box center [302, 131] width 299 height 67
click at [171, 123] on textarea at bounding box center [302, 131] width 299 height 67
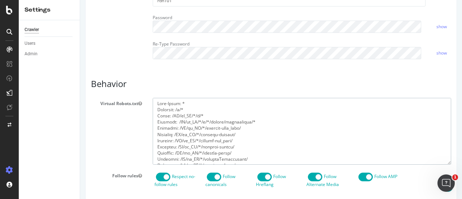
paste textarea "Allow: /CA/en_CA/*/c"
click at [198, 121] on textarea at bounding box center [302, 131] width 299 height 67
type textarea "User-Agent: * Allow: /[GEOGRAPHIC_DATA]/en_CA/*/p/* Allow: /[GEOGRAPHIC_DATA]/e…"
click at [250, 87] on div "Report features Content Quality Evaluate Content Quality Identify areas of your…" at bounding box center [271, 84] width 360 height 568
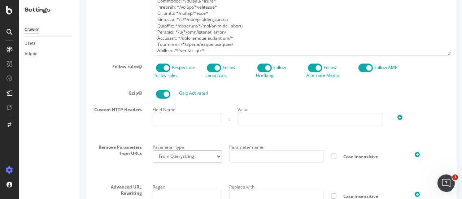
scroll to position [486, 0]
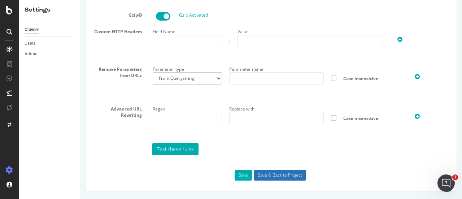
click at [297, 174] on input "Save & Back to Project" at bounding box center [280, 175] width 52 height 11
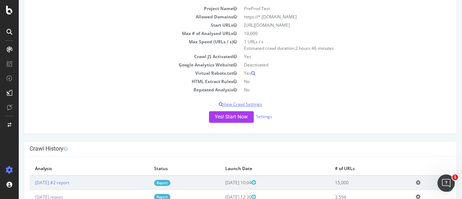
scroll to position [209, 0]
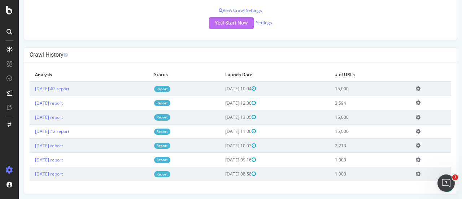
click at [242, 23] on button "Yes! Start Now" at bounding box center [231, 23] width 45 height 12
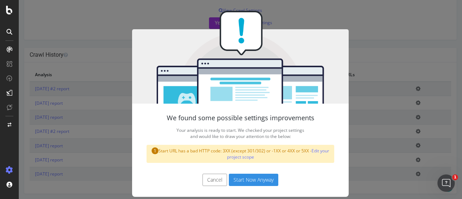
click at [207, 181] on button "Cancel" at bounding box center [215, 180] width 25 height 12
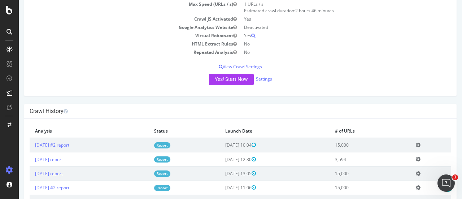
scroll to position [0, 0]
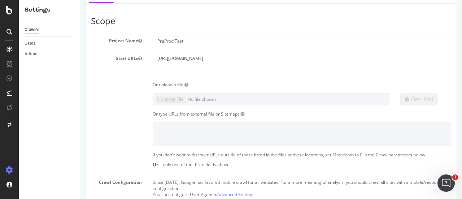
scroll to position [108, 0]
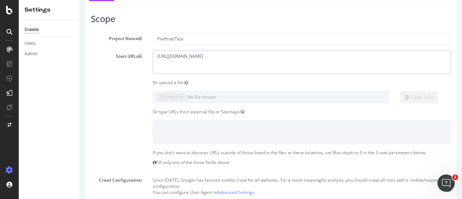
drag, startPoint x: 237, startPoint y: 56, endPoint x: 322, endPoint y: 60, distance: 84.6
click at [322, 60] on textarea "[URL][DOMAIN_NAME]" at bounding box center [302, 62] width 299 height 23
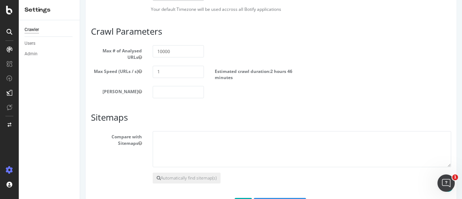
scroll to position [457, 0]
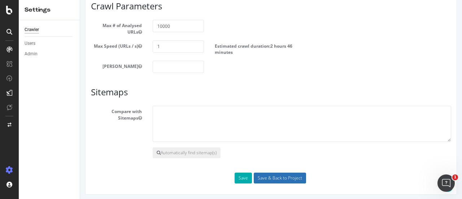
type textarea "[URL][DOMAIN_NAME]"
click at [276, 173] on input "Save & Back to Project" at bounding box center [280, 178] width 52 height 11
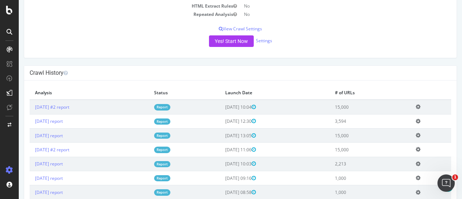
scroll to position [204, 0]
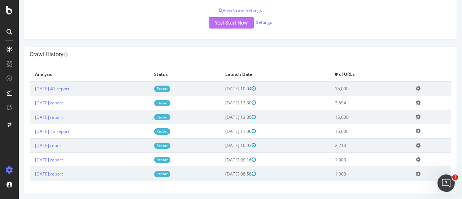
click at [225, 23] on button "Yes! Start Now" at bounding box center [231, 23] width 45 height 12
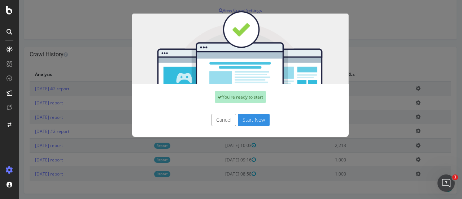
click at [257, 121] on button "Start Now" at bounding box center [254, 120] width 32 height 12
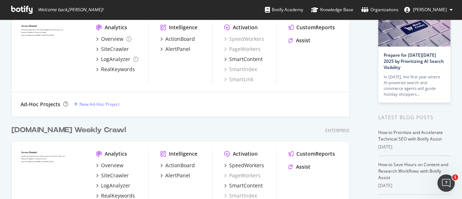
scroll to position [72, 0]
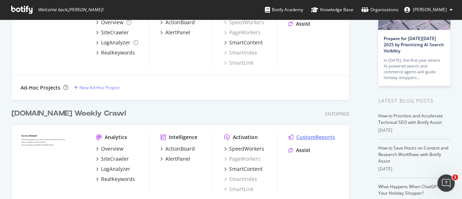
click at [305, 138] on div "CustomReports" at bounding box center [315, 137] width 39 height 7
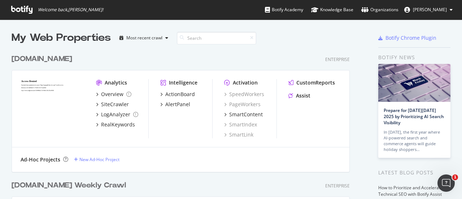
scroll to position [0, 0]
click at [307, 82] on div "CustomReports" at bounding box center [315, 82] width 39 height 7
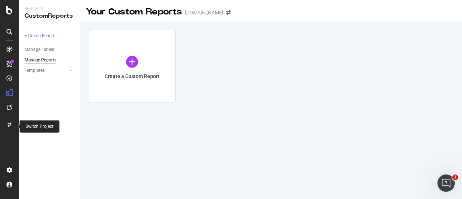
click at [12, 122] on div at bounding box center [9, 125] width 17 height 12
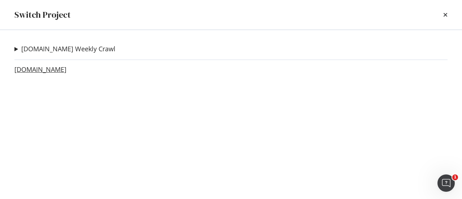
click at [21, 68] on link "[DOMAIN_NAME]" at bounding box center [40, 70] width 52 height 8
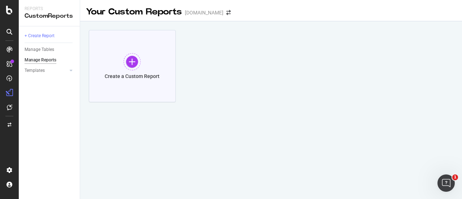
click at [130, 67] on div at bounding box center [132, 61] width 17 height 17
